Goal: Task Accomplishment & Management: Manage account settings

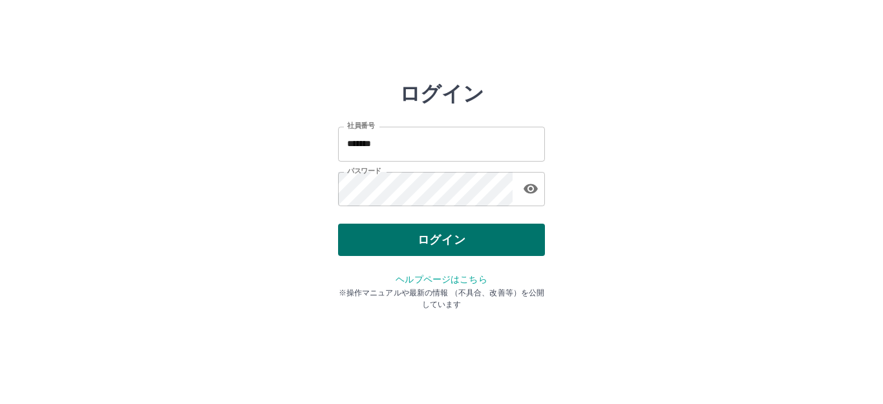
click at [388, 247] on button "ログイン" at bounding box center [441, 240] width 207 height 32
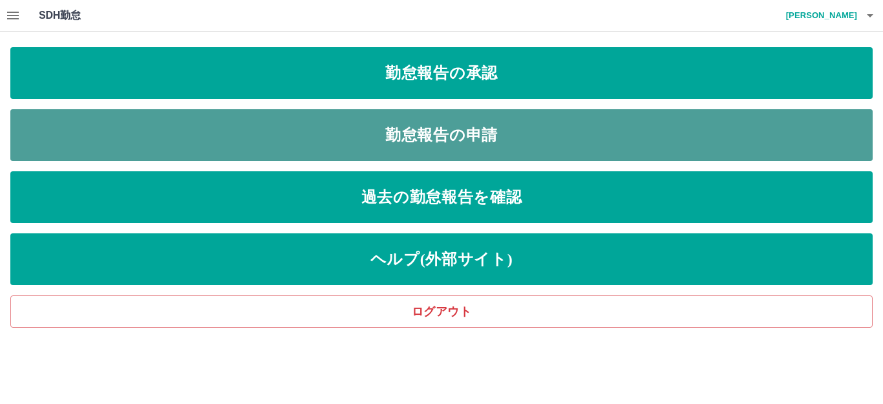
click at [461, 139] on link "勤怠報告の申請" at bounding box center [441, 135] width 862 height 52
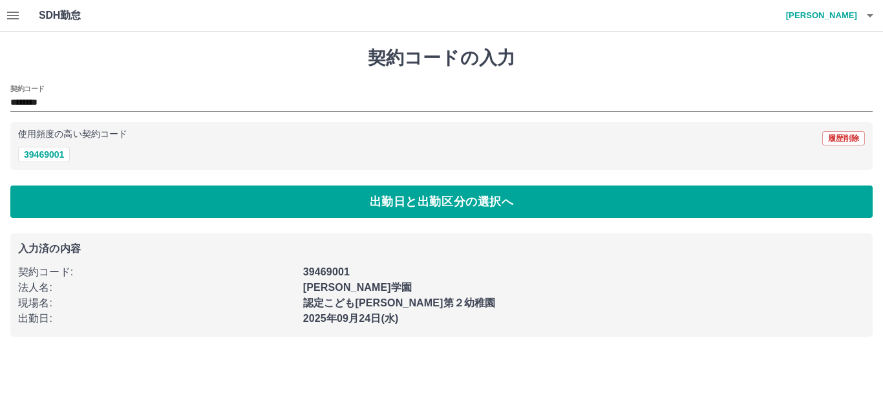
click at [10, 8] on icon "button" at bounding box center [13, 16] width 16 height 16
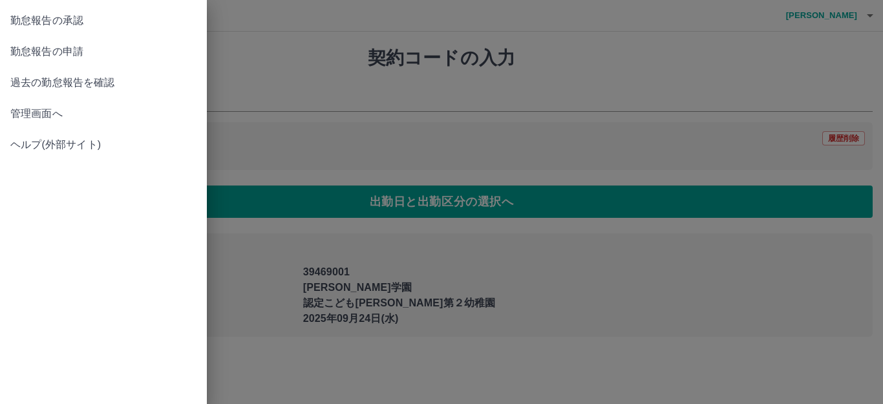
click at [28, 115] on span "管理画面へ" at bounding box center [103, 114] width 186 height 16
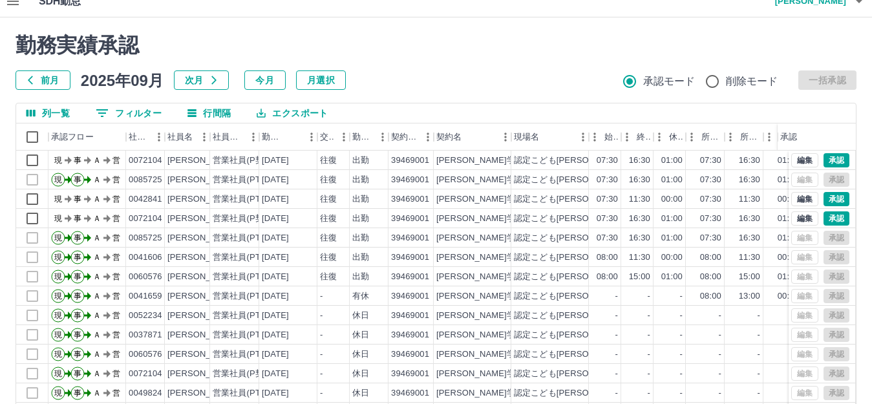
scroll to position [13, 0]
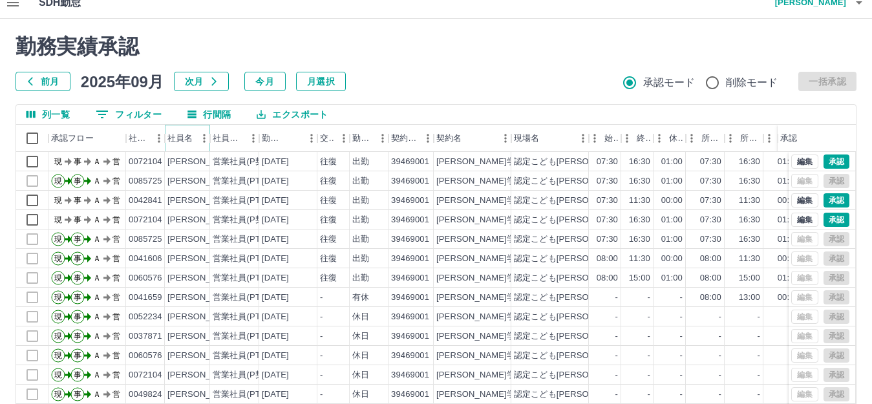
click at [196, 142] on button "メニュー" at bounding box center [204, 138] width 19 height 19
click at [388, 106] on div "列一覧 0 フィルター 行間隔 エクスポート" at bounding box center [436, 115] width 840 height 20
click at [149, 137] on button "メニュー" at bounding box center [158, 138] width 19 height 19
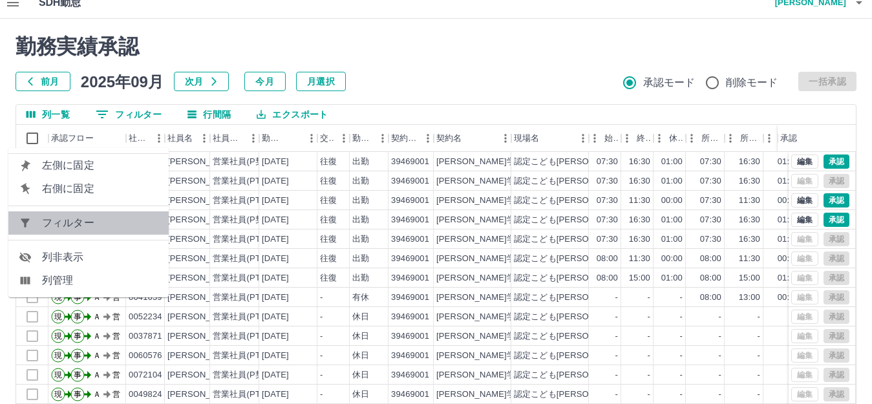
click at [90, 233] on li "フィルター" at bounding box center [88, 222] width 160 height 23
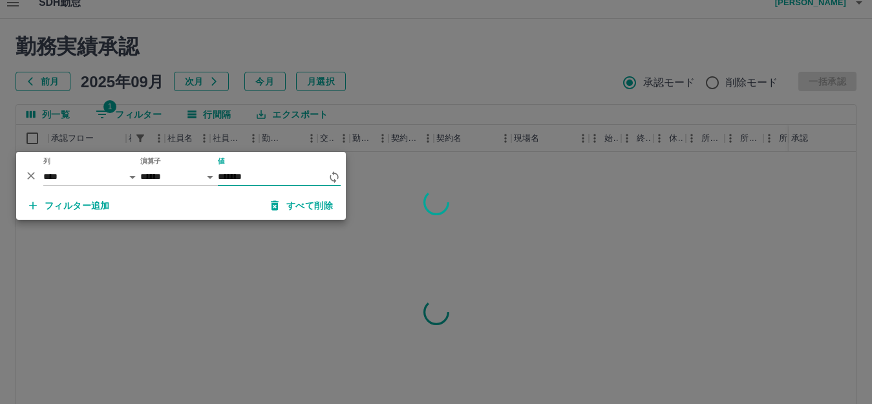
type input "*******"
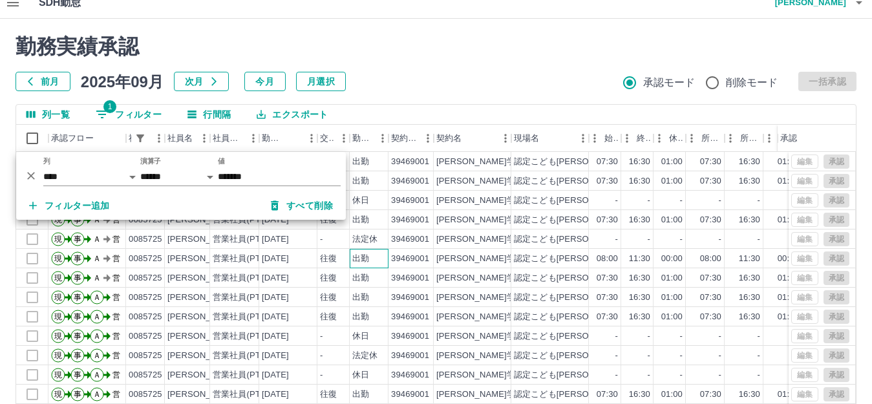
click at [357, 249] on div "出勤" at bounding box center [369, 258] width 39 height 19
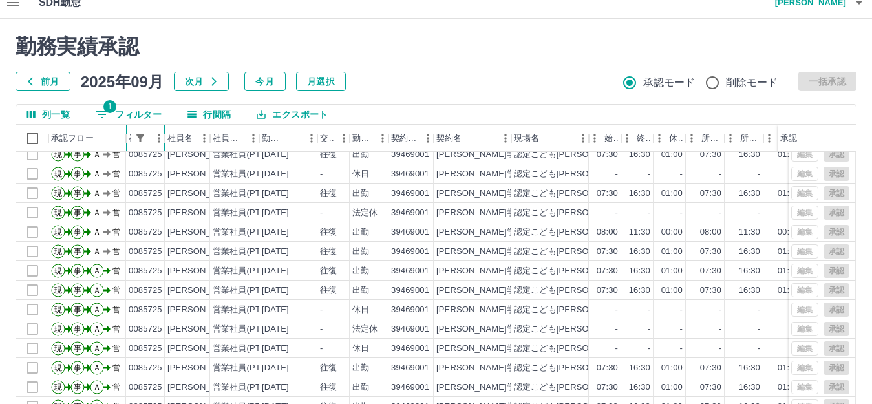
scroll to position [0, 0]
